Goal: Information Seeking & Learning: Learn about a topic

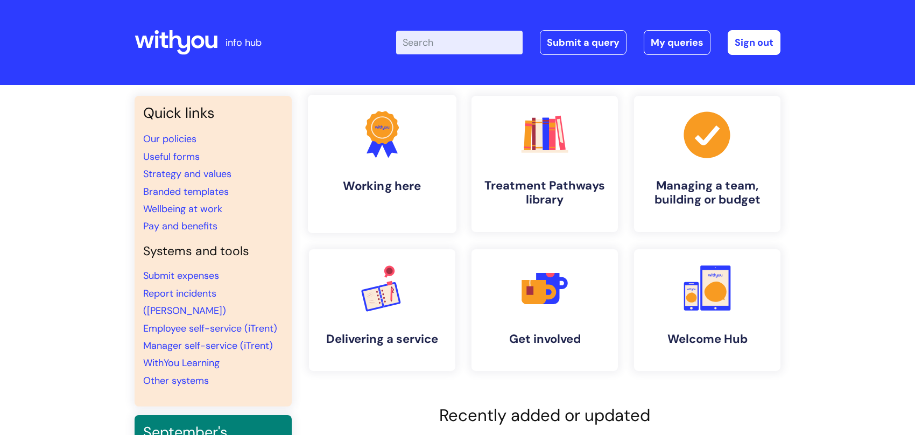
click at [404, 186] on h4 "Working here" at bounding box center [381, 186] width 131 height 15
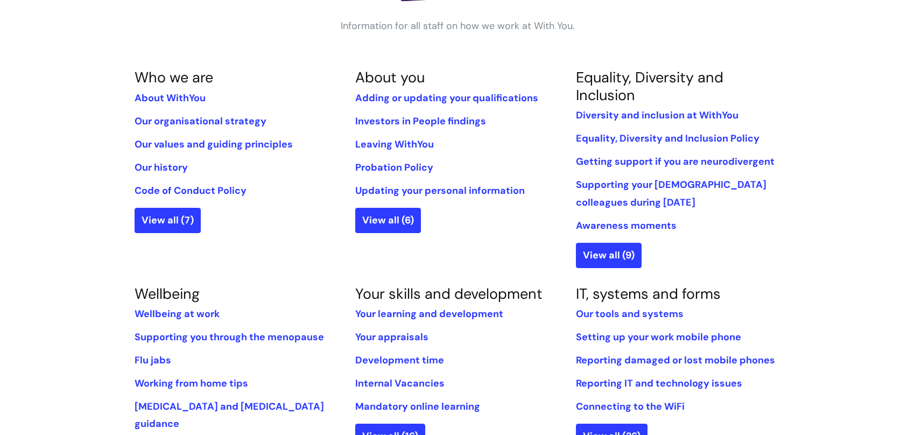
scroll to position [215, 0]
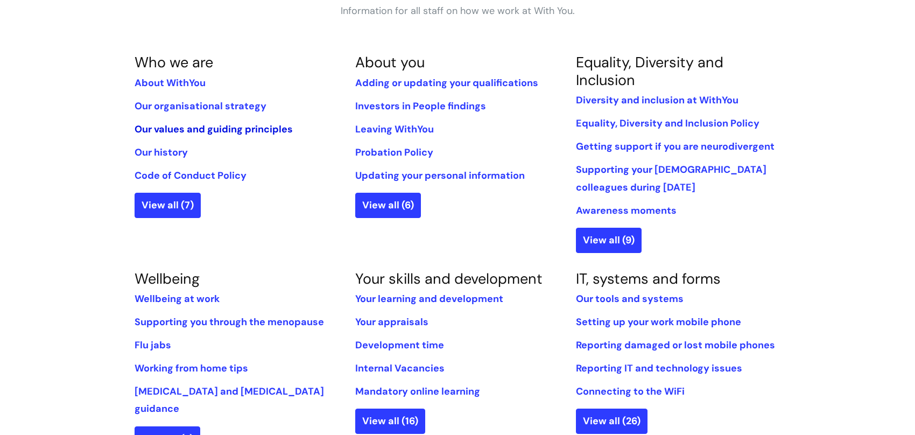
click at [190, 129] on link "Our values and guiding principles" at bounding box center [214, 129] width 158 height 13
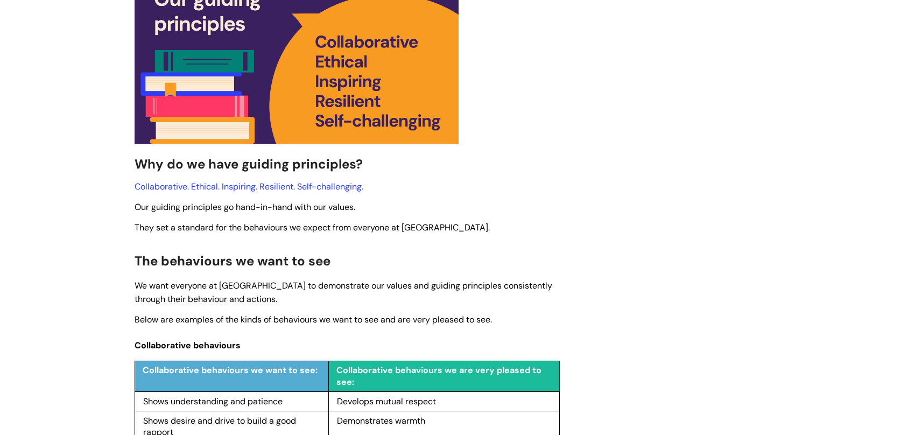
scroll to position [861, 0]
